Goal: Task Accomplishment & Management: Manage account settings

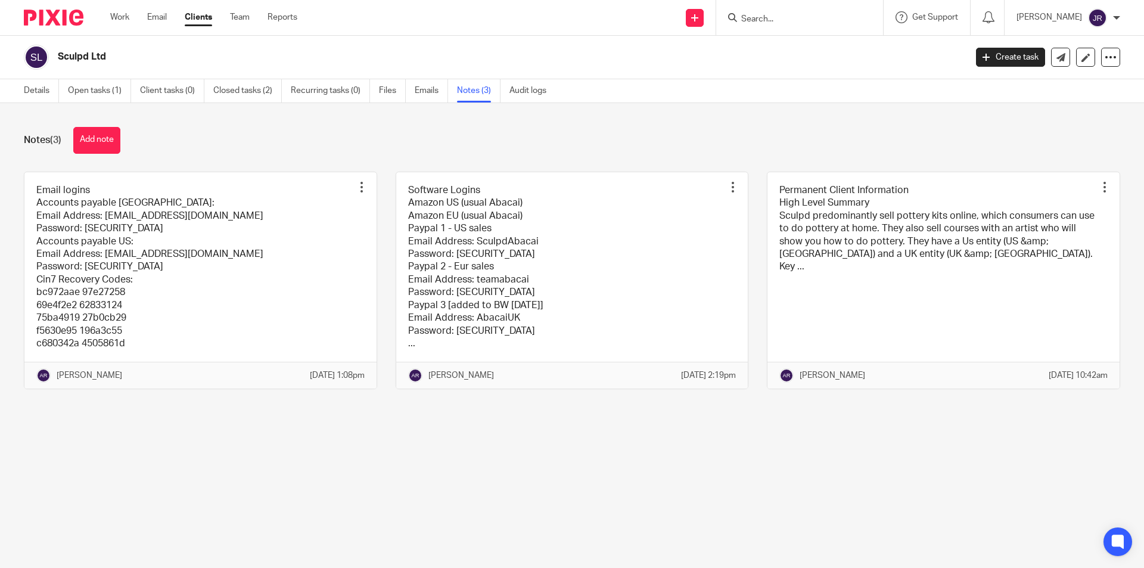
click at [160, 228] on link at bounding box center [200, 280] width 352 height 217
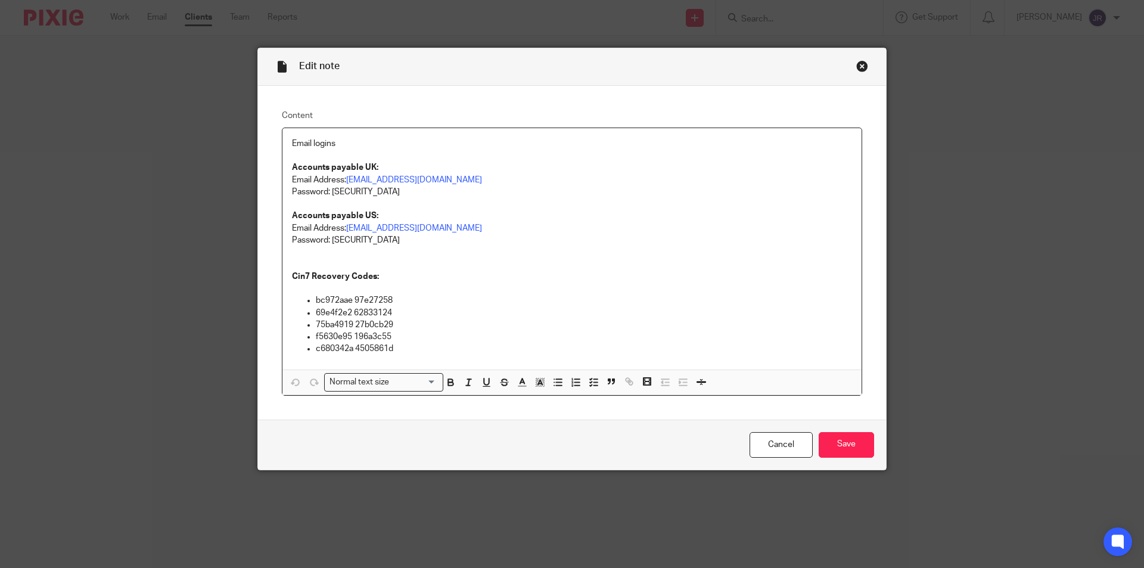
click at [857, 66] on div "Close this dialog window" at bounding box center [862, 66] width 12 height 12
